Goal: Task Accomplishment & Management: Manage account settings

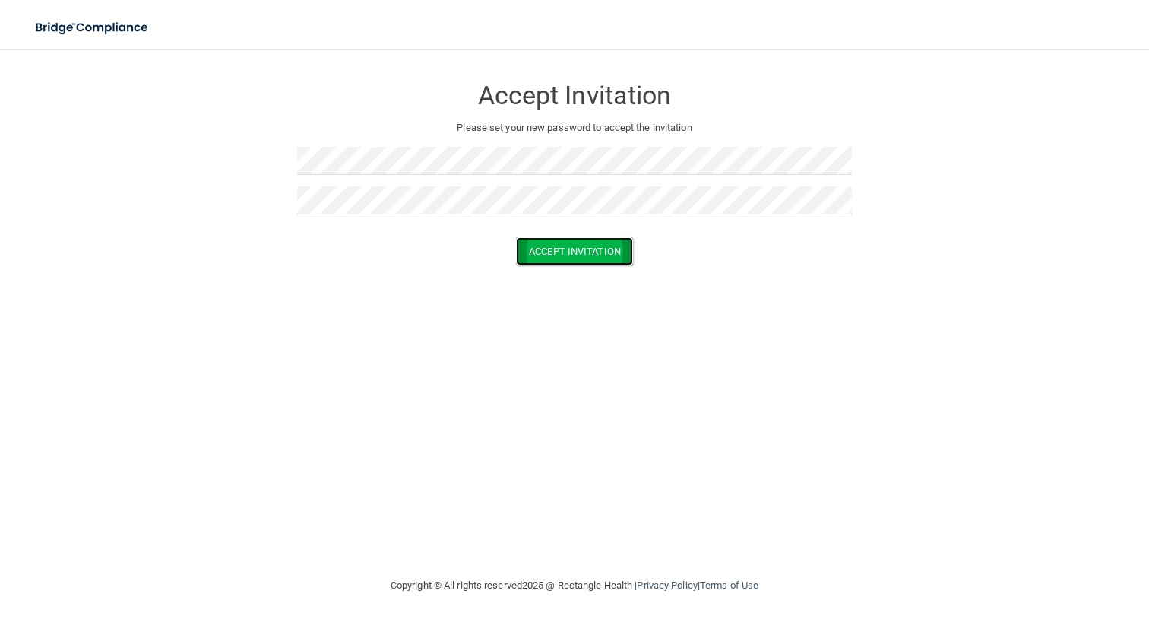
click at [587, 246] on button "Accept Invitation" at bounding box center [574, 251] width 117 height 28
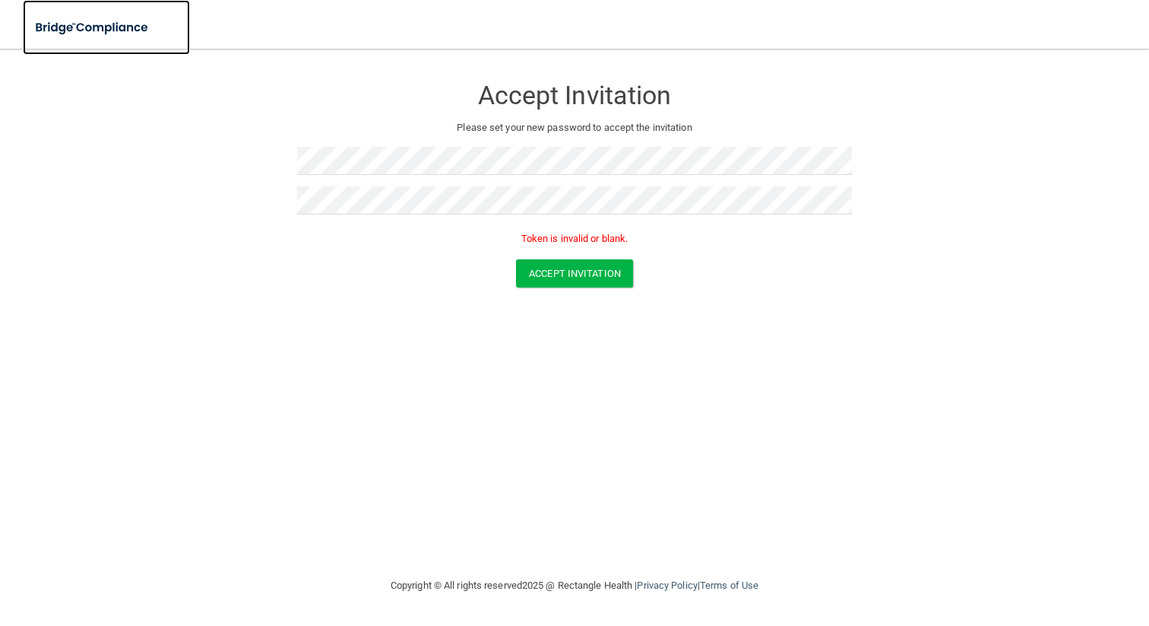
click at [84, 22] on img at bounding box center [93, 27] width 140 height 31
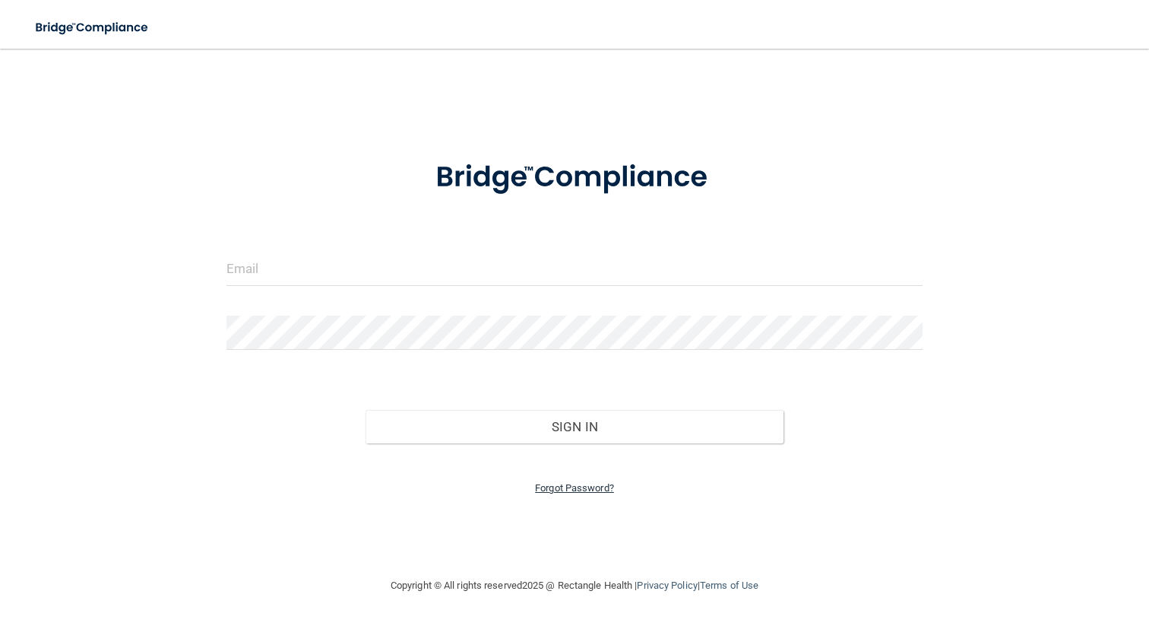
click at [567, 493] on link "Forgot Password?" at bounding box center [574, 487] width 79 height 11
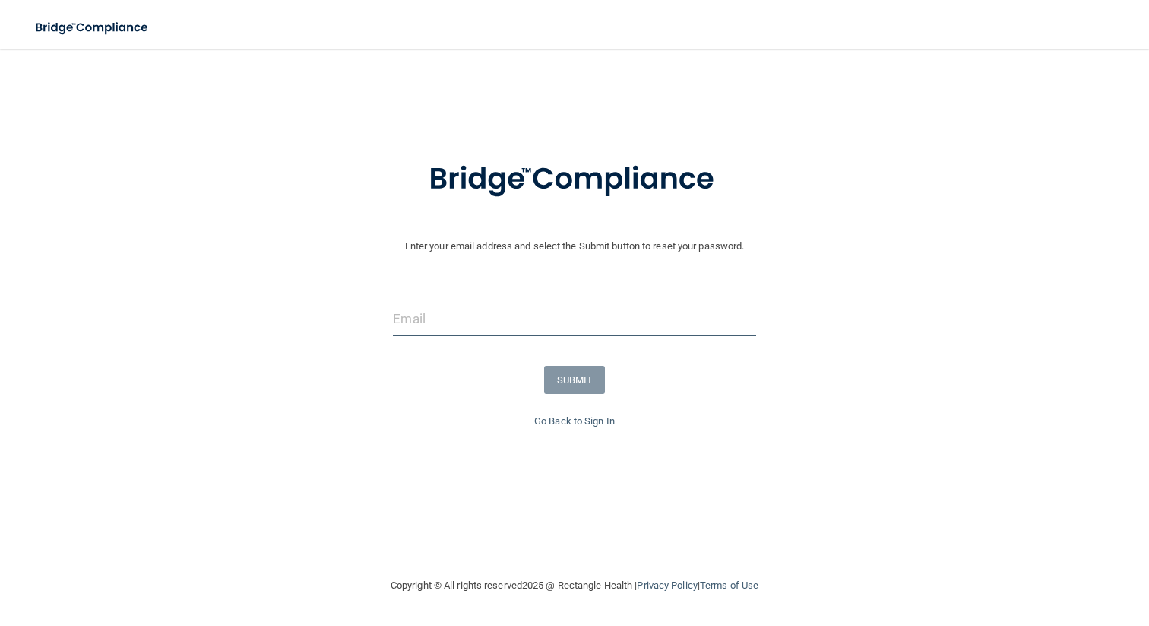
click at [458, 329] on input "email" at bounding box center [574, 319] width 363 height 34
type input "[EMAIL_ADDRESS][DOMAIN_NAME]"
click at [558, 374] on button "SUBMIT" at bounding box center [575, 380] width 62 height 28
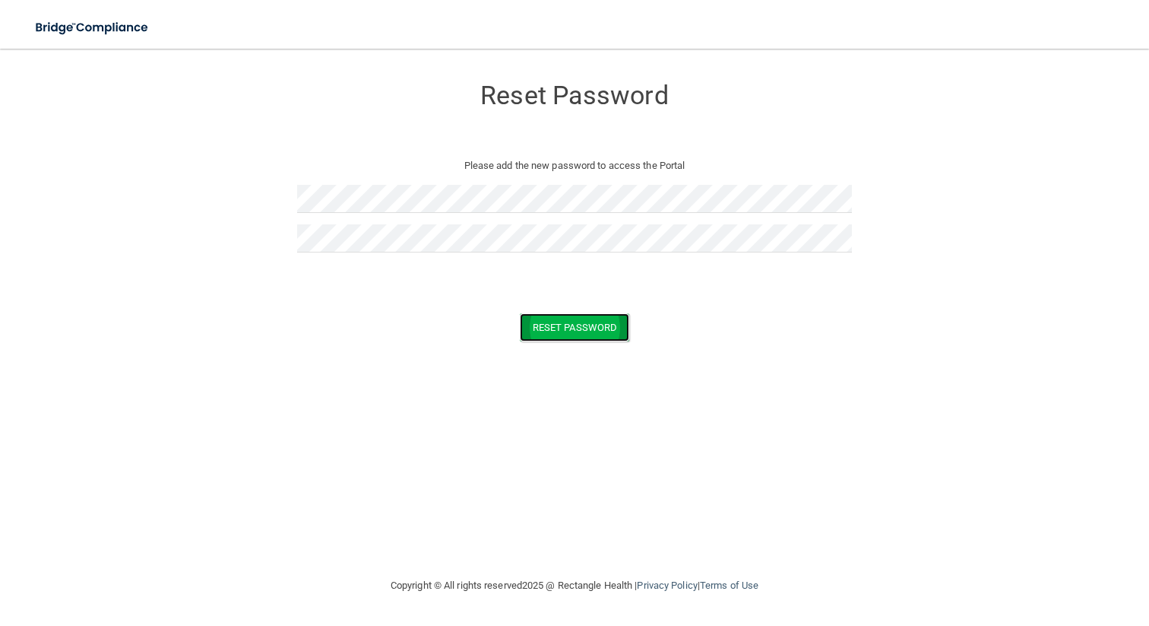
click at [576, 325] on button "Reset Password" at bounding box center [574, 327] width 109 height 28
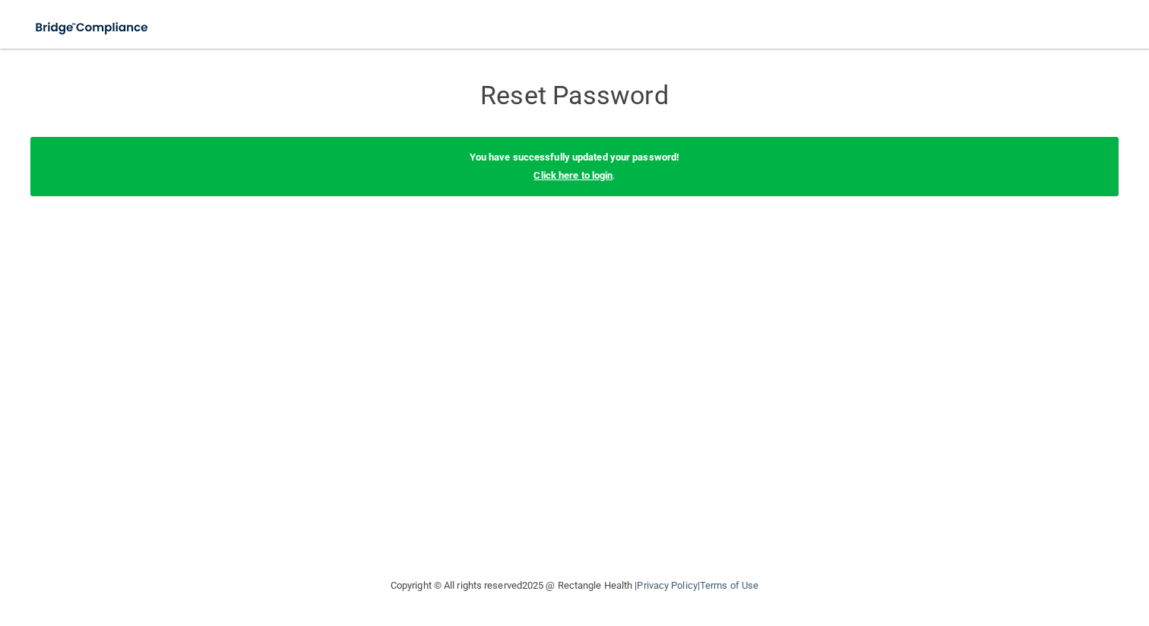
click at [586, 176] on link "Click here to login" at bounding box center [573, 175] width 79 height 11
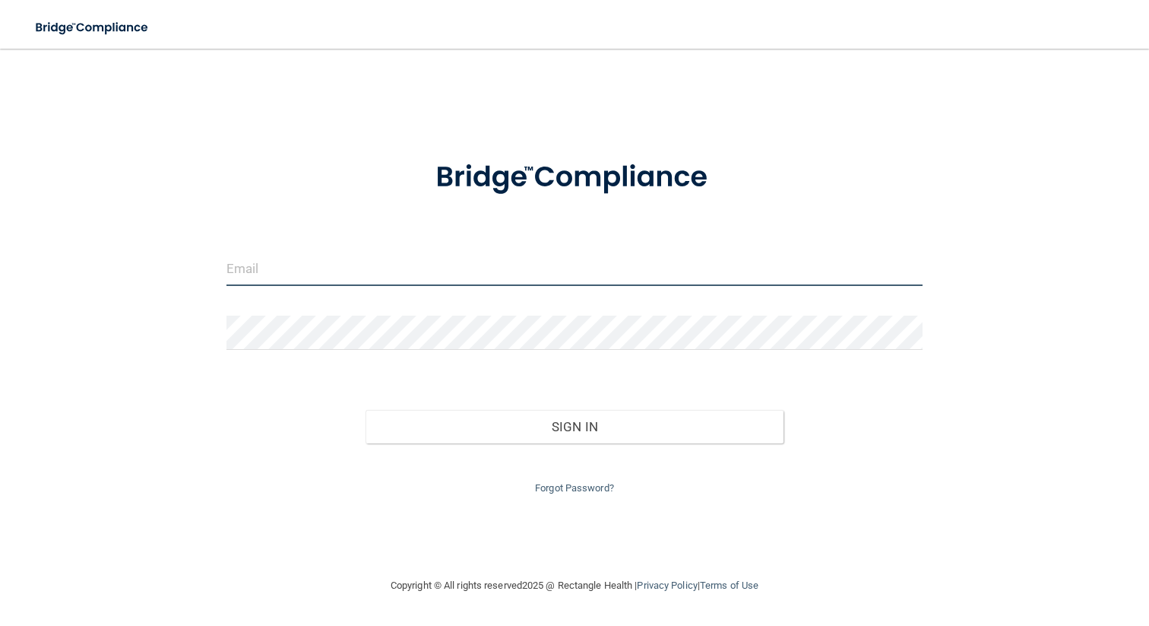
click at [464, 269] on input "email" at bounding box center [575, 269] width 697 height 34
type input "[EMAIL_ADDRESS][DOMAIN_NAME]"
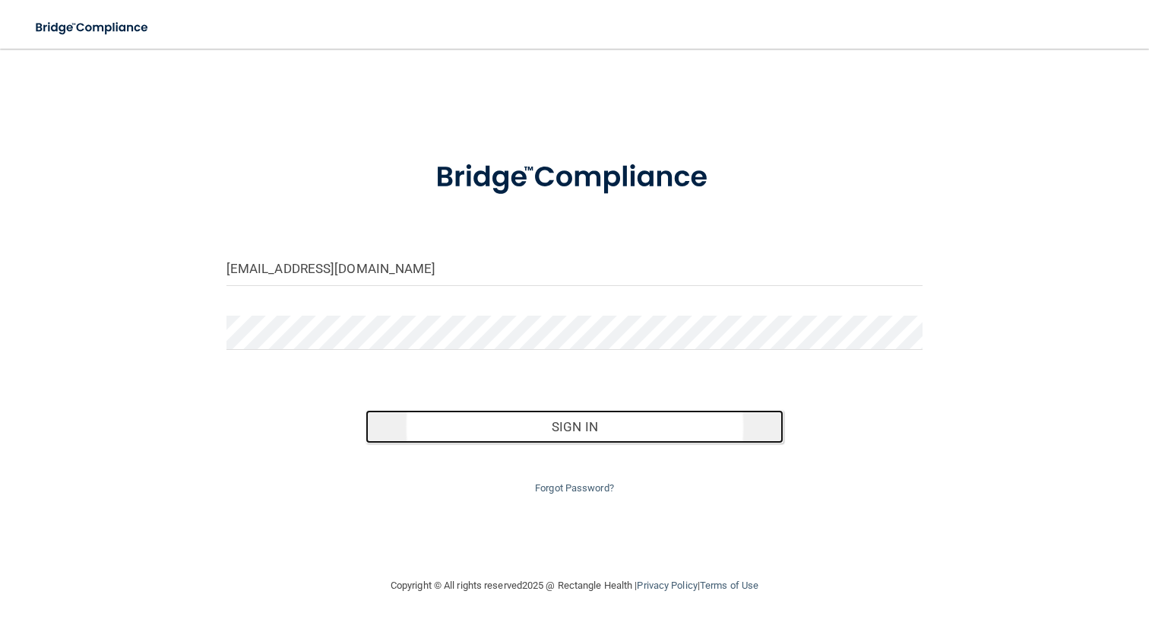
click at [575, 427] on button "Sign In" at bounding box center [575, 426] width 418 height 33
